Goal: Check status: Check status

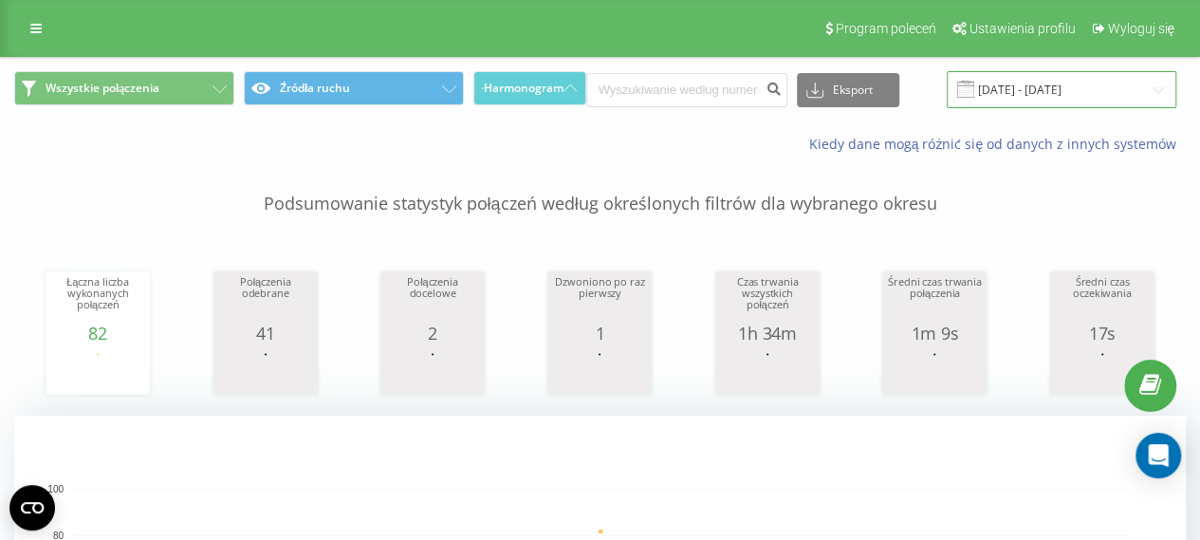
click at [1018, 95] on input "[DATE] - [DATE]" at bounding box center [1060, 89] width 229 height 37
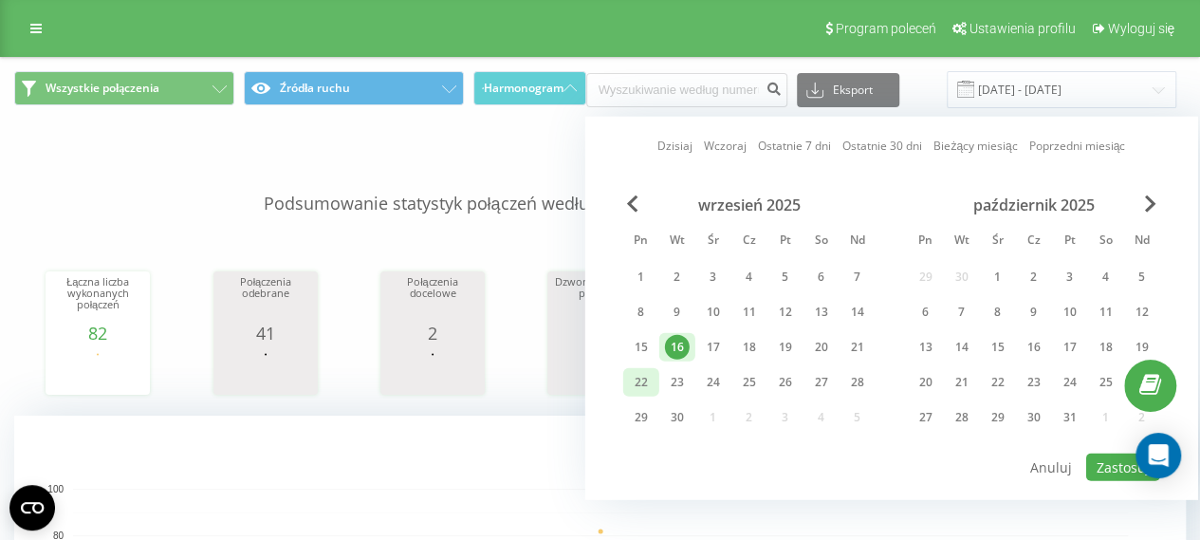
click at [629, 370] on div "22" at bounding box center [641, 382] width 25 height 25
click at [1149, 453] on button "Zastosuj" at bounding box center [1123, 466] width 74 height 27
type input "[DATE] - [DATE]"
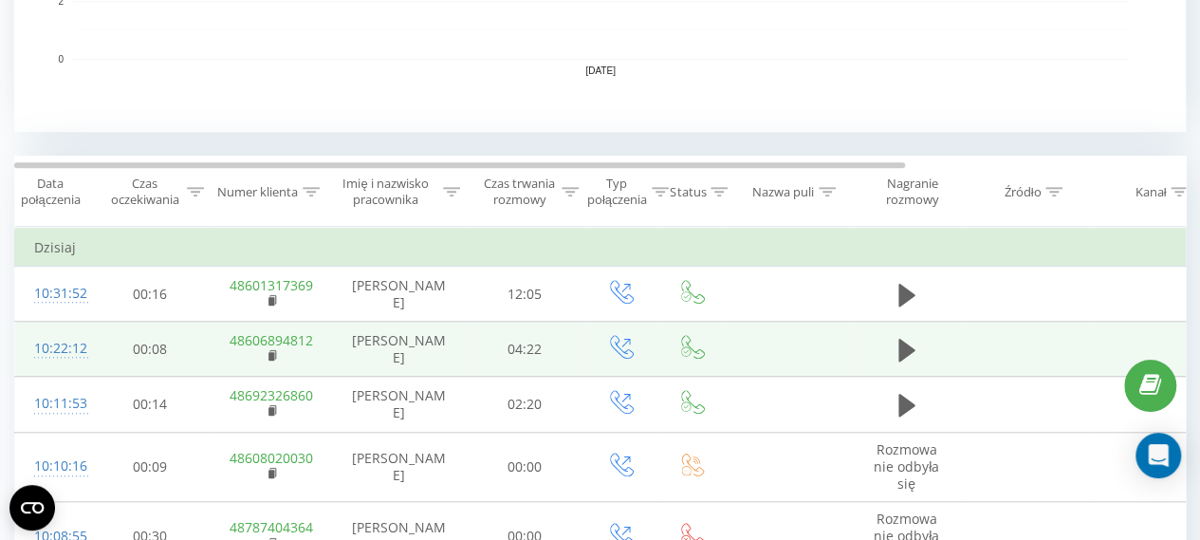
scroll to position [632, 0]
